Goal: Task Accomplishment & Management: Use online tool/utility

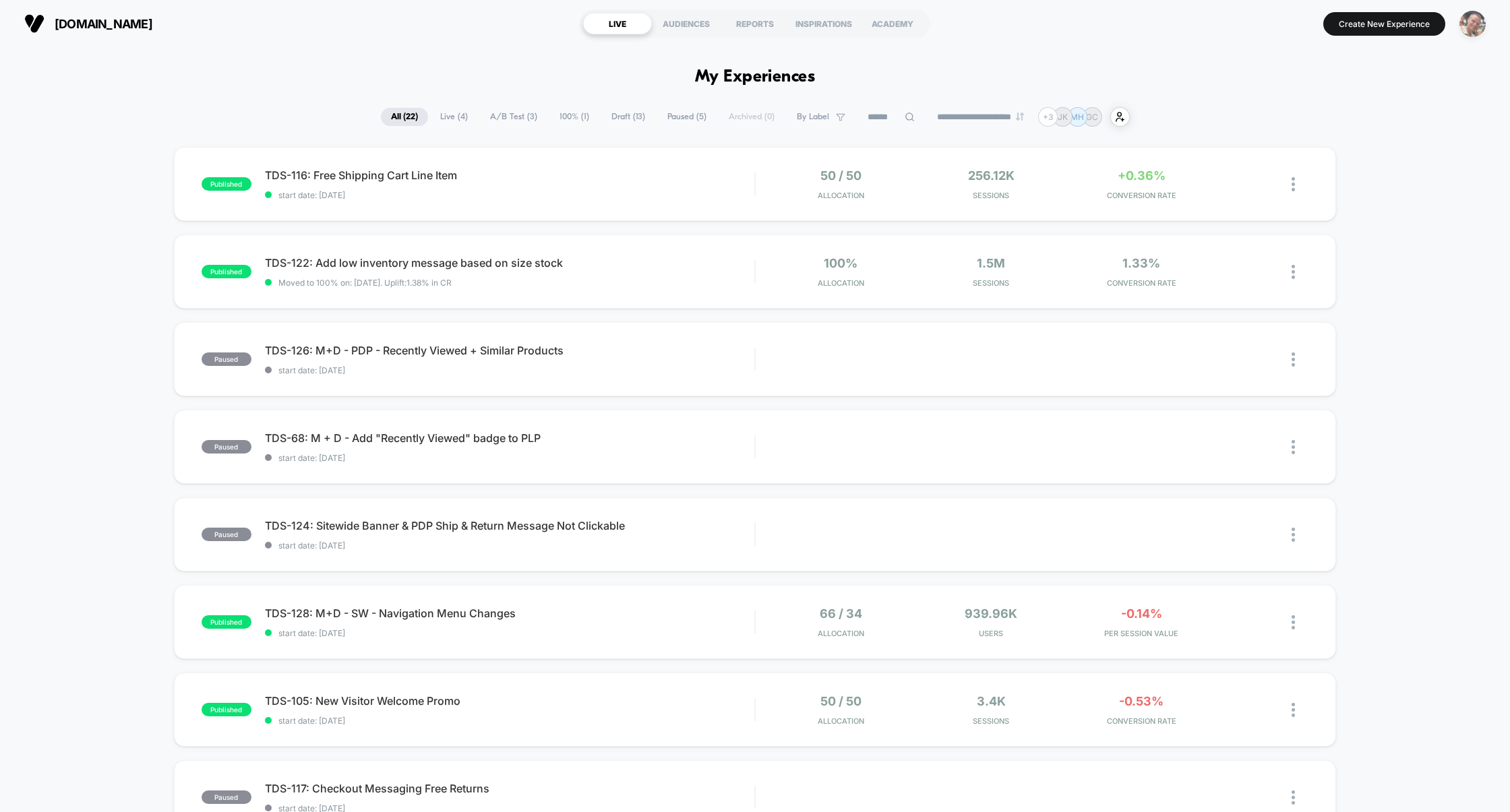
click at [1477, 23] on img "button" at bounding box center [1472, 23] width 26 height 26
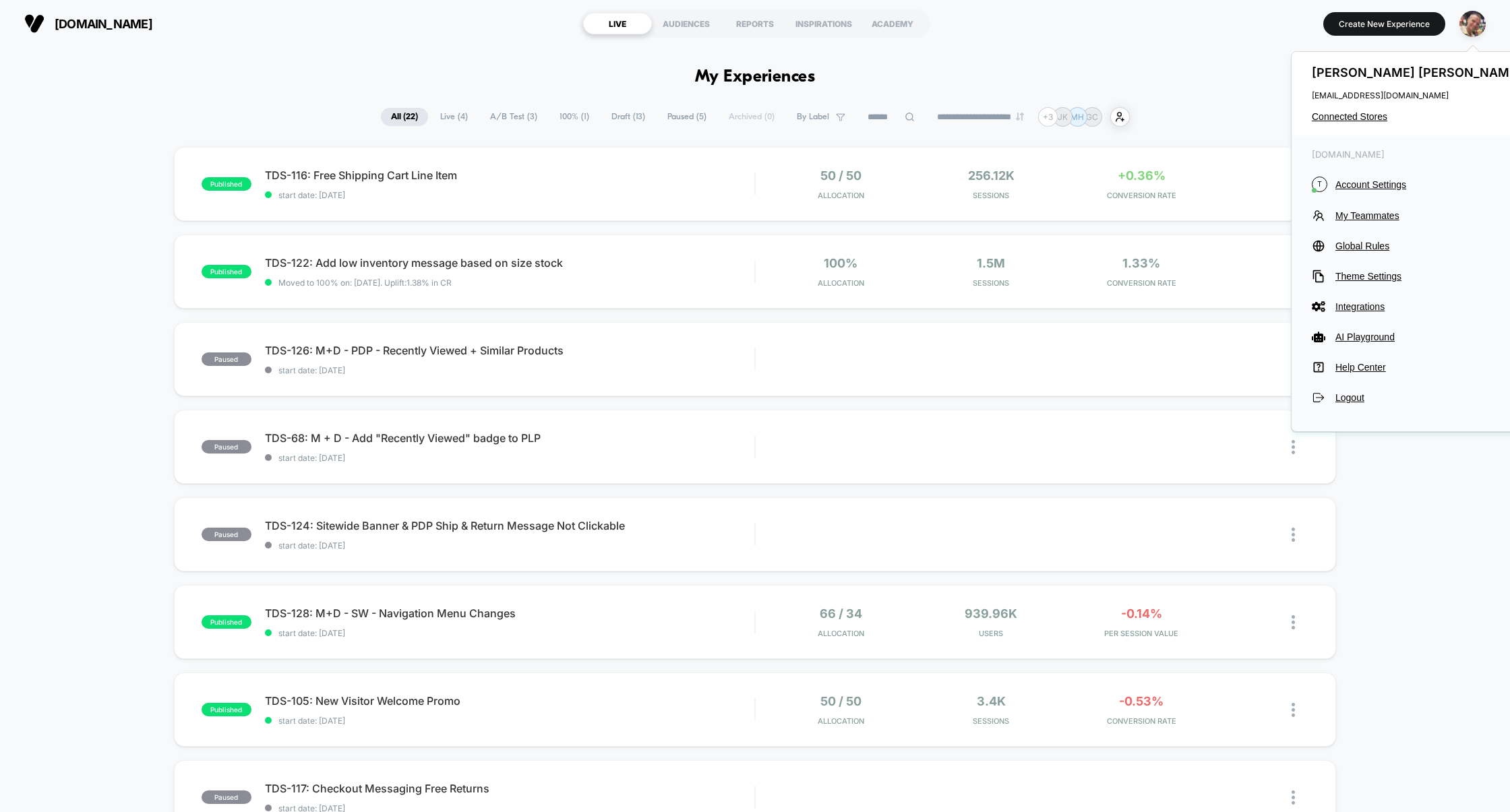
click at [1359, 125] on div "[PERSON_NAME] [PERSON_NAME][EMAIL_ADDRESS][DOMAIN_NAME] Connected Stores" at bounding box center [1418, 93] width 253 height 83
click at [1357, 123] on div "[PERSON_NAME] [PERSON_NAME][EMAIL_ADDRESS][DOMAIN_NAME] Connected Stores" at bounding box center [1418, 93] width 253 height 83
click at [1353, 119] on span "Connected Stores" at bounding box center [1419, 116] width 213 height 11
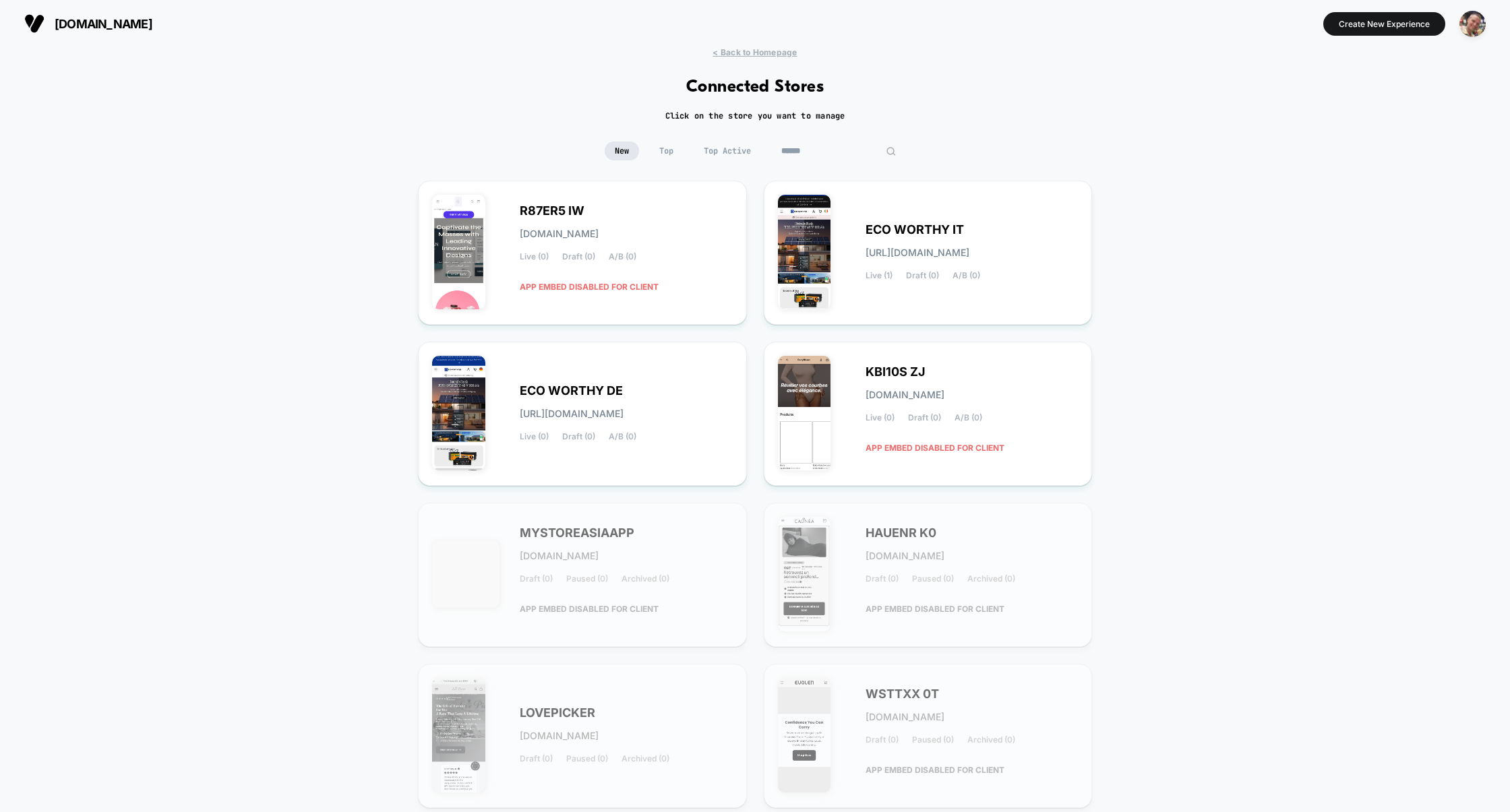
click at [817, 151] on input at bounding box center [838, 150] width 135 height 19
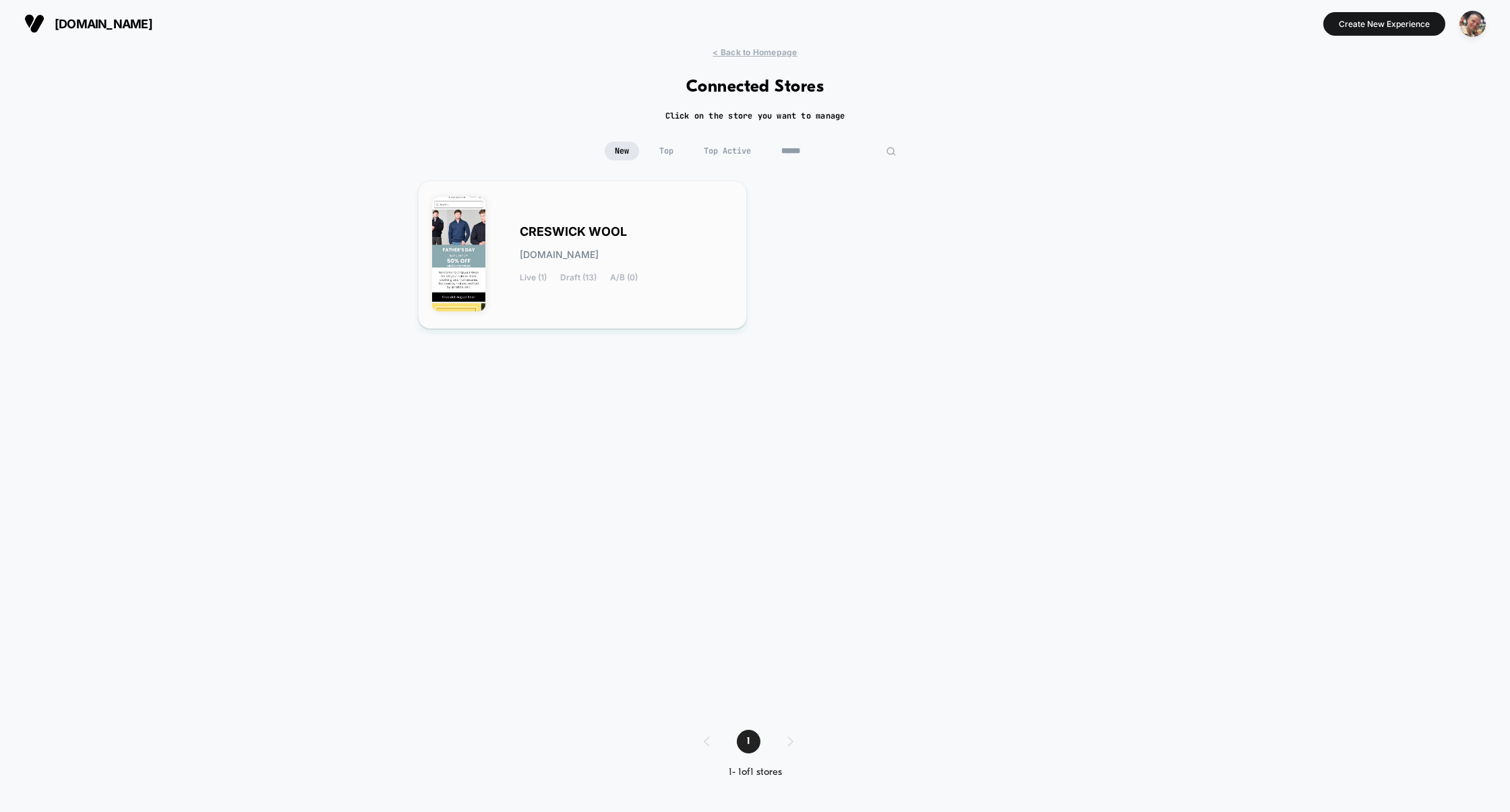
type input "******"
click at [639, 311] on div "CRESWICK WOOL [DOMAIN_NAME] Live (1) Draft (13) A/B (0)" at bounding box center [582, 255] width 301 height 120
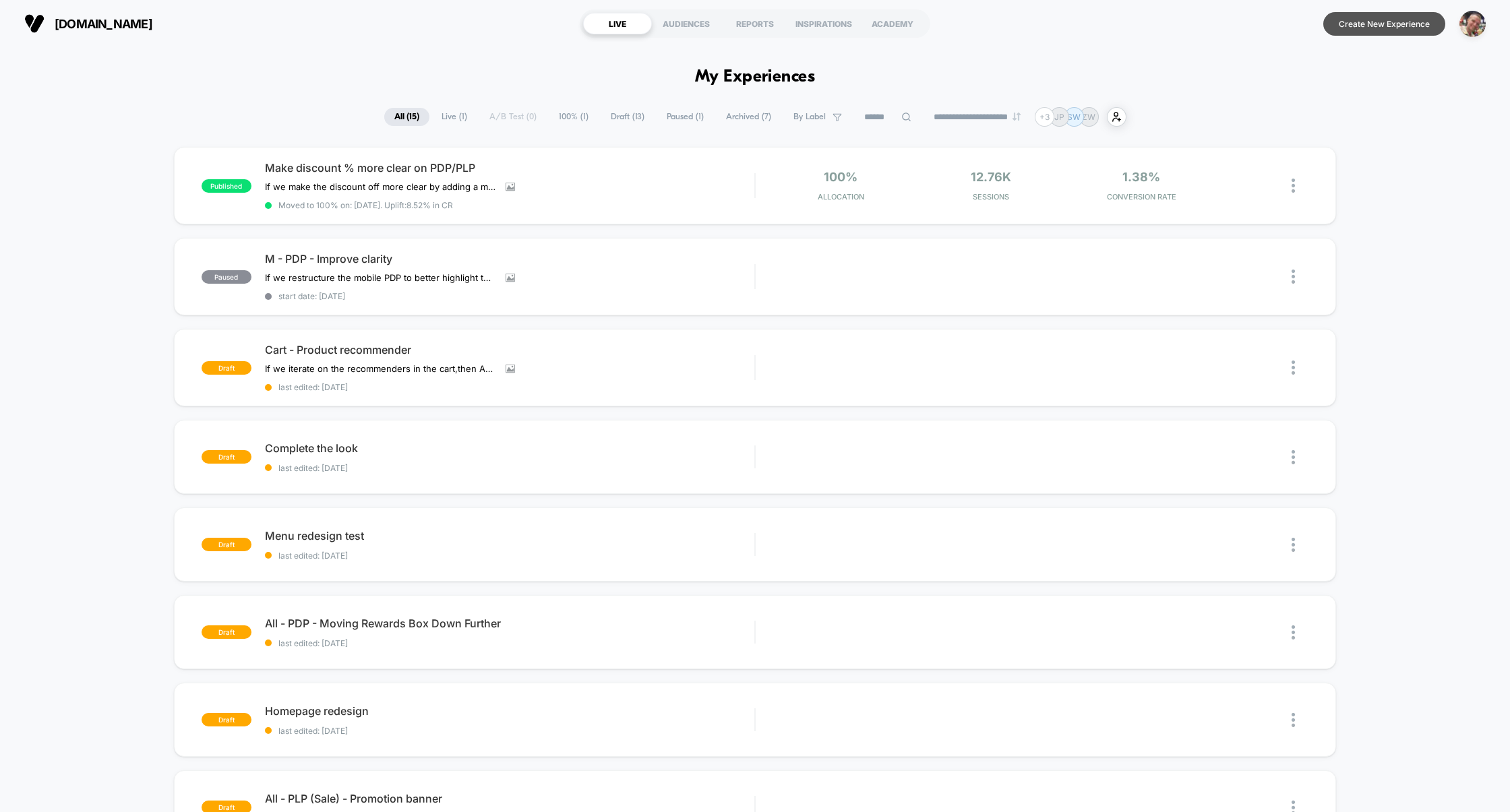
click at [1393, 29] on button "Create New Experience" at bounding box center [1384, 24] width 122 height 23
